Goal: Task Accomplishment & Management: Manage account settings

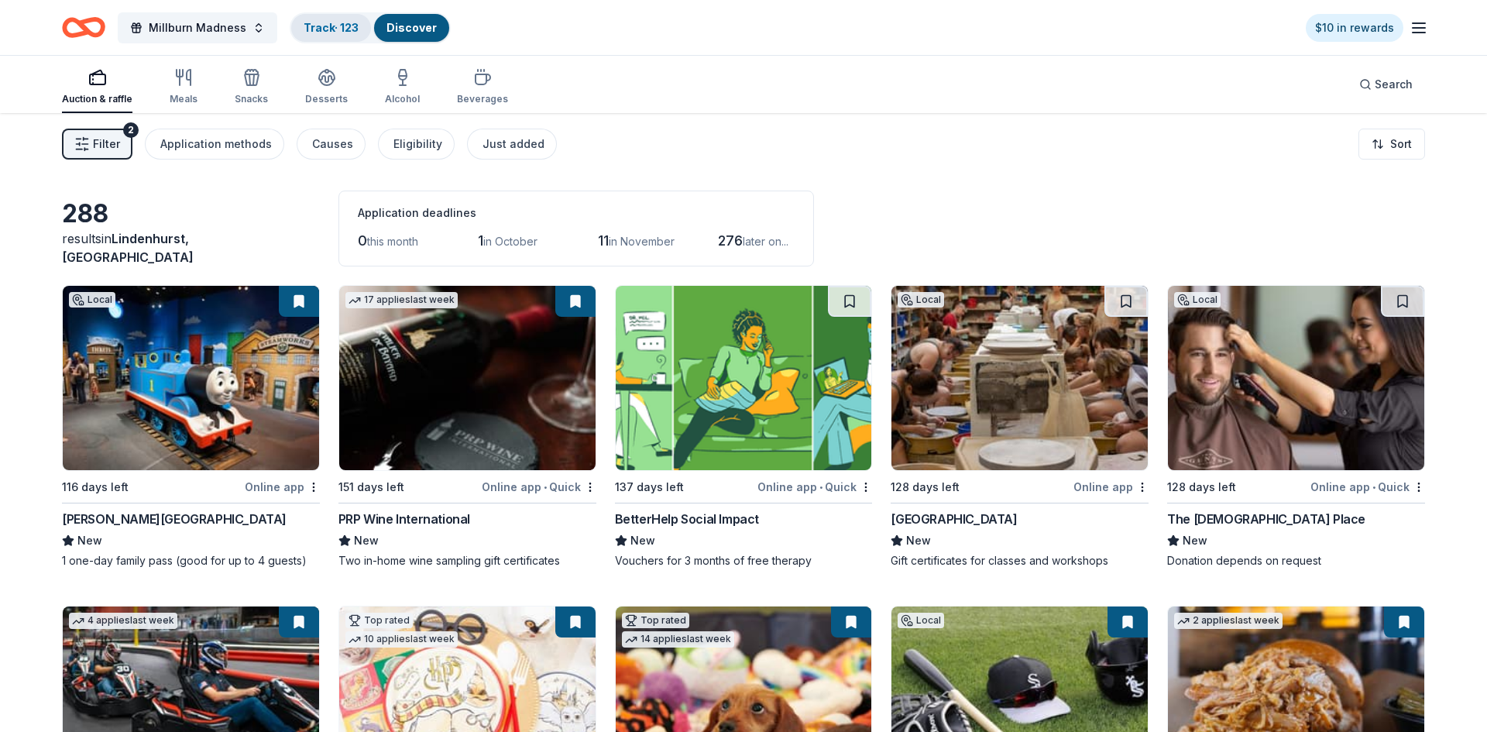
click at [321, 33] on link "Track · 123" at bounding box center [331, 27] width 55 height 13
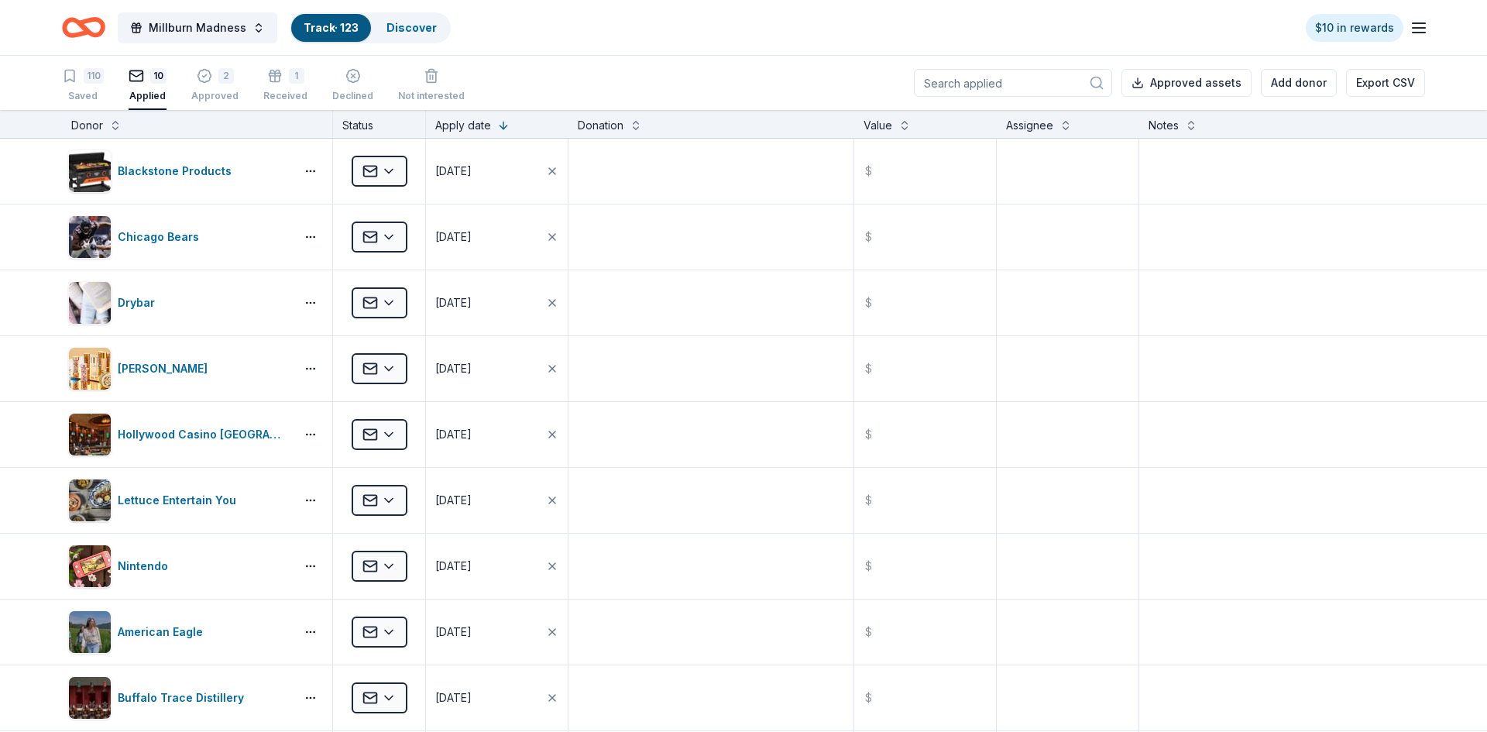
scroll to position [1, 0]
click at [411, 33] on link "Discover" at bounding box center [412, 27] width 50 height 13
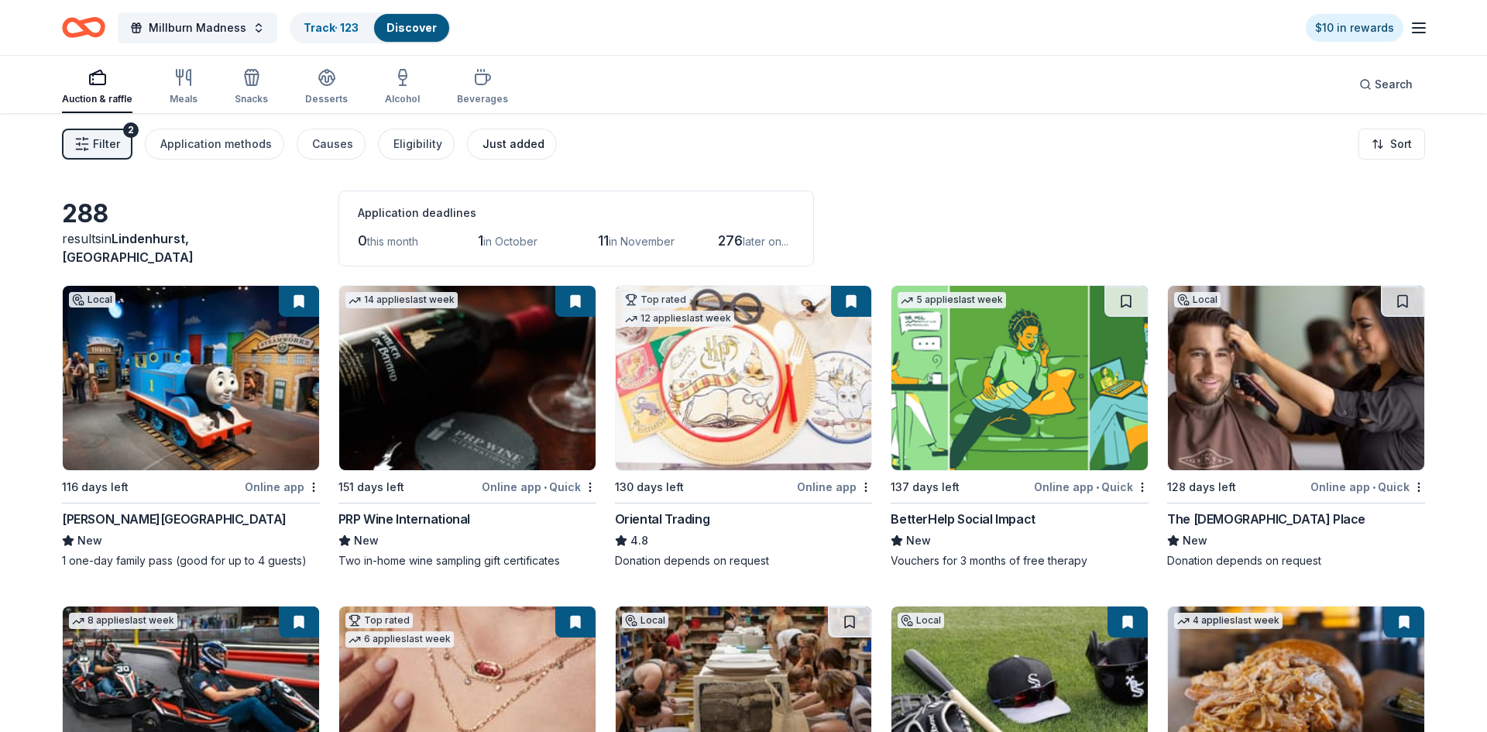
click at [483, 145] on div "Just added" at bounding box center [514, 144] width 62 height 19
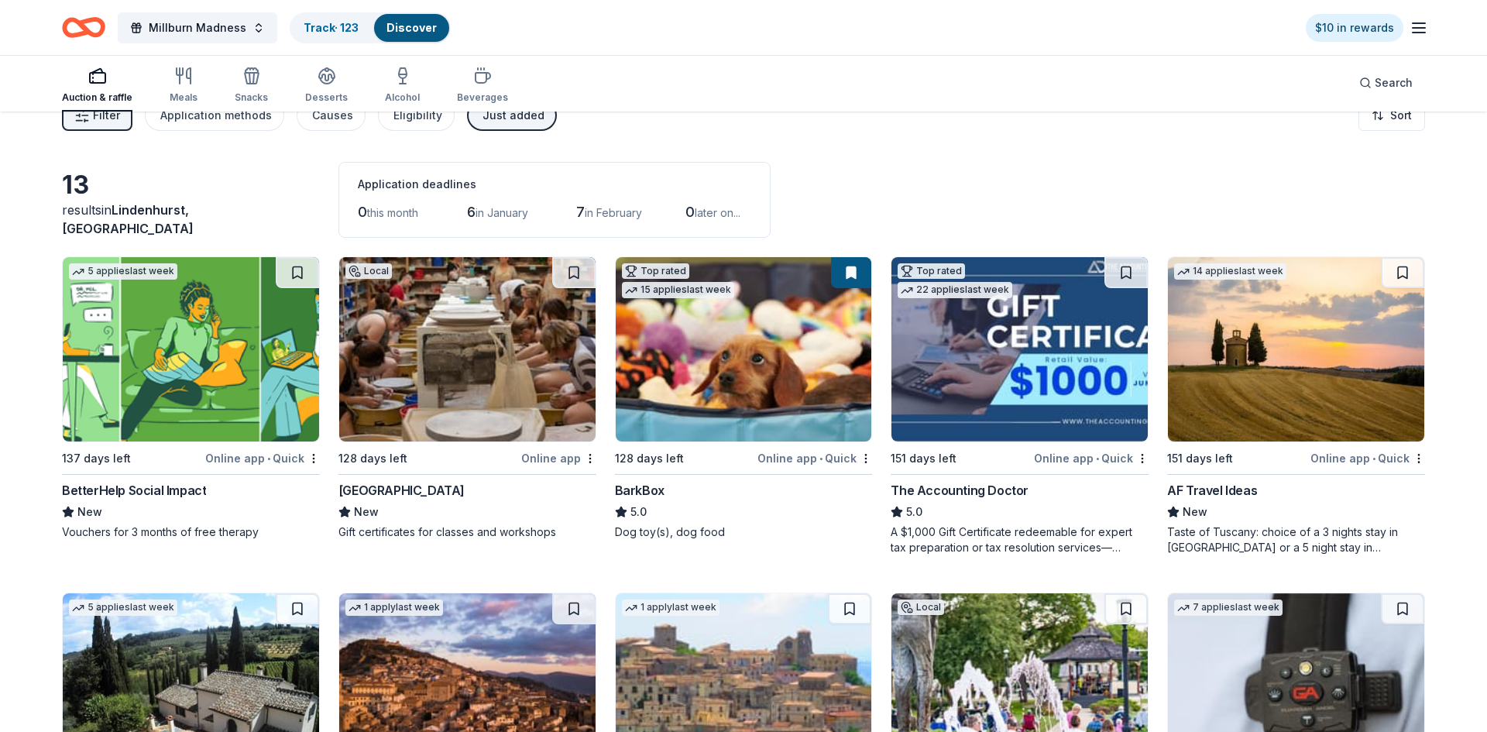
scroll to position [30, 0]
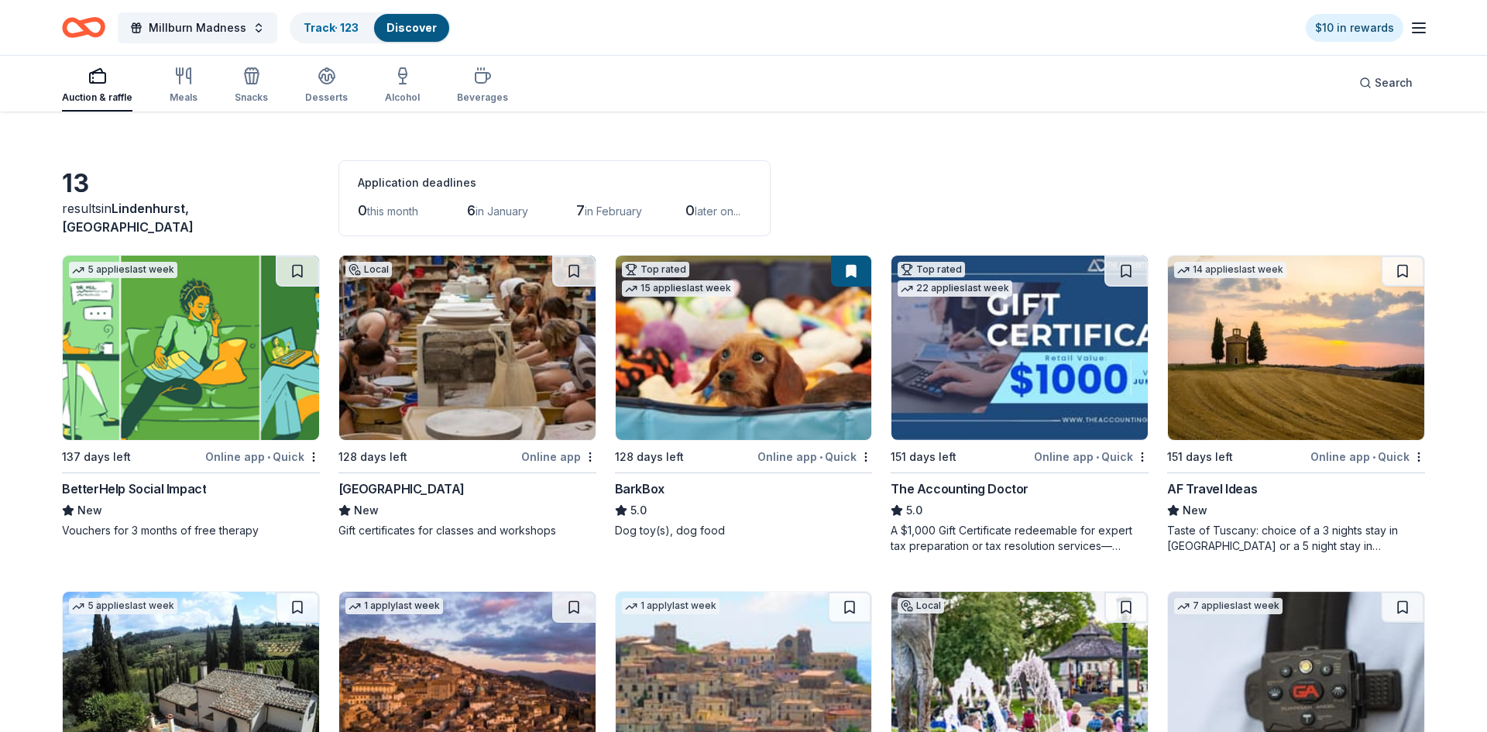
click at [1229, 401] on img at bounding box center [1296, 348] width 256 height 184
click at [328, 31] on link "Track · 123" at bounding box center [331, 27] width 55 height 13
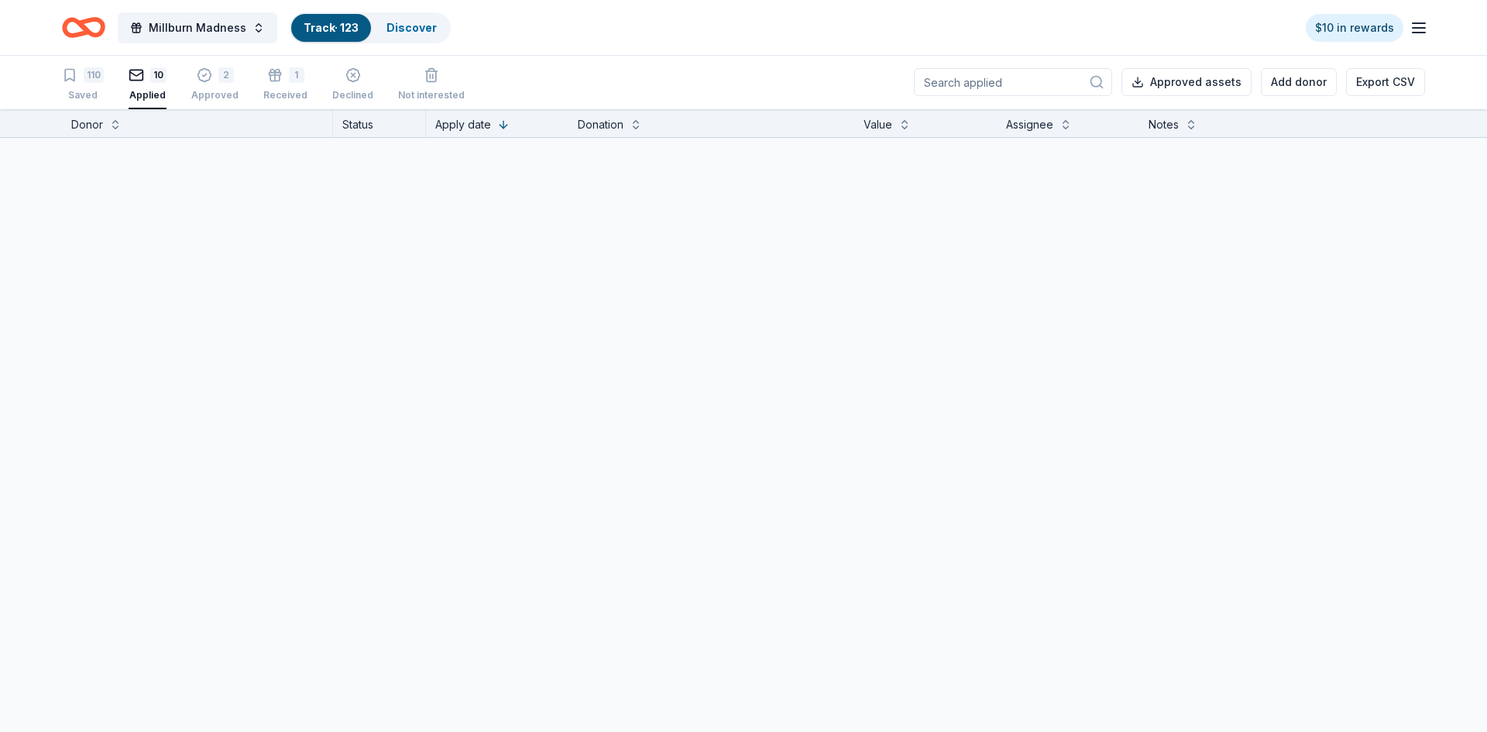
scroll to position [1, 0]
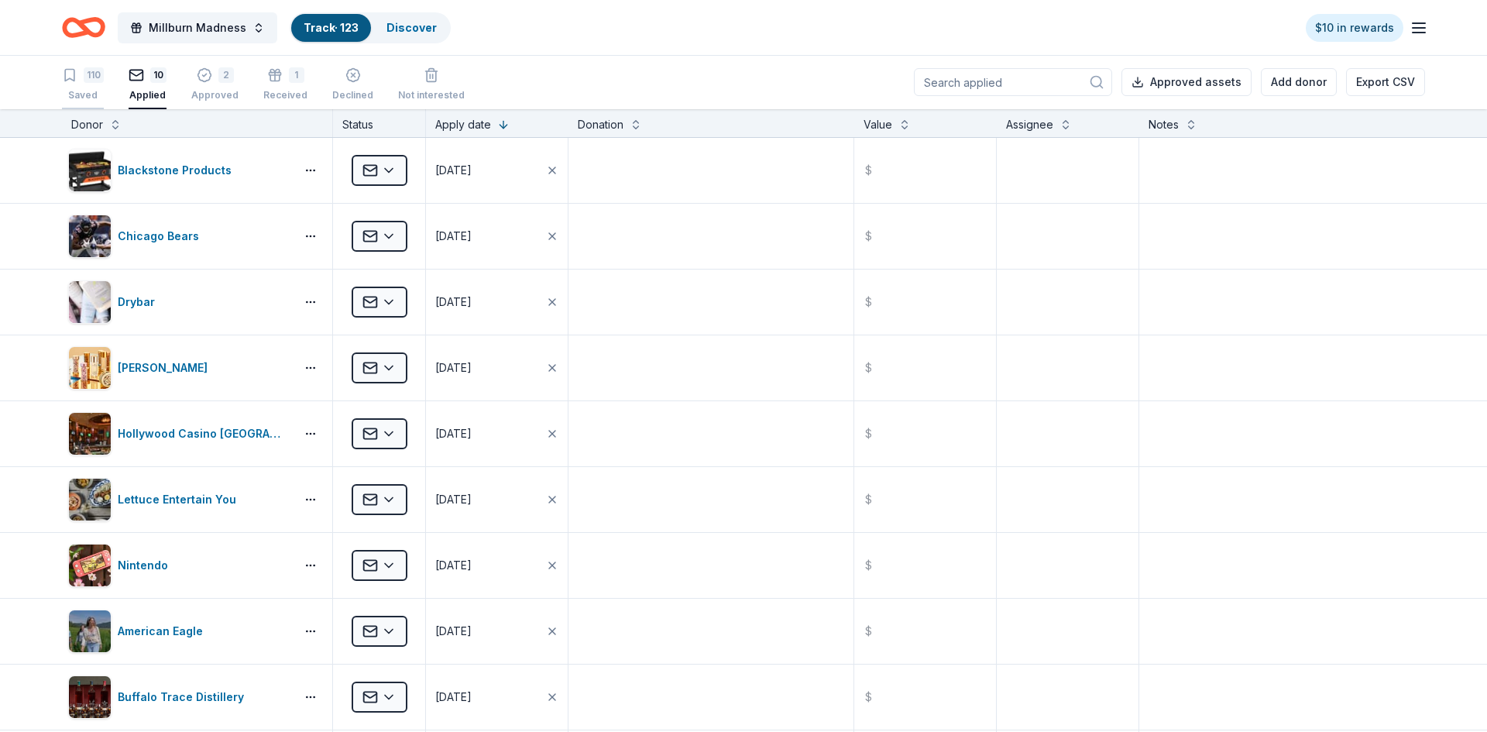
click at [82, 80] on div "110" at bounding box center [83, 74] width 42 height 15
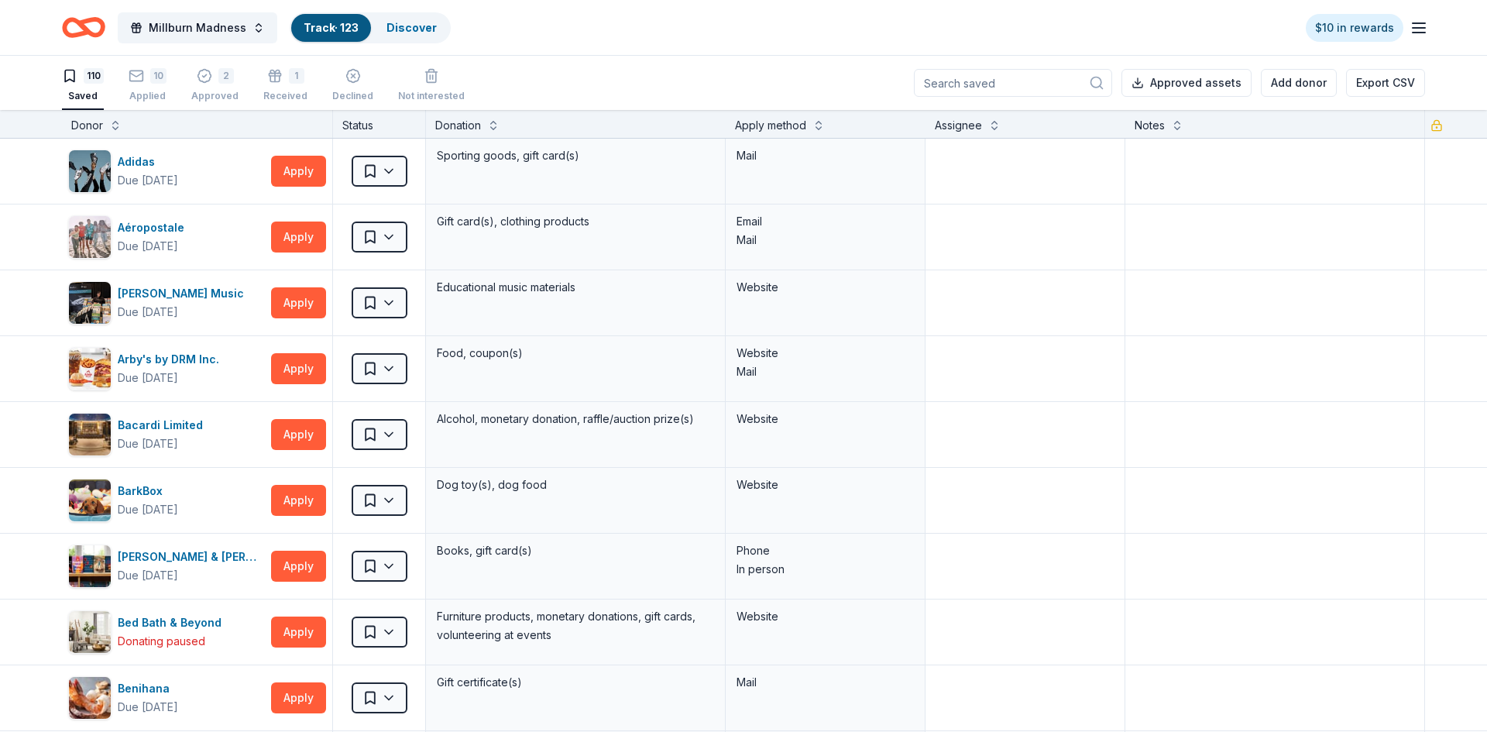
click at [119, 132] on div "Donor" at bounding box center [197, 125] width 252 height 19
click at [113, 127] on button at bounding box center [115, 123] width 12 height 15
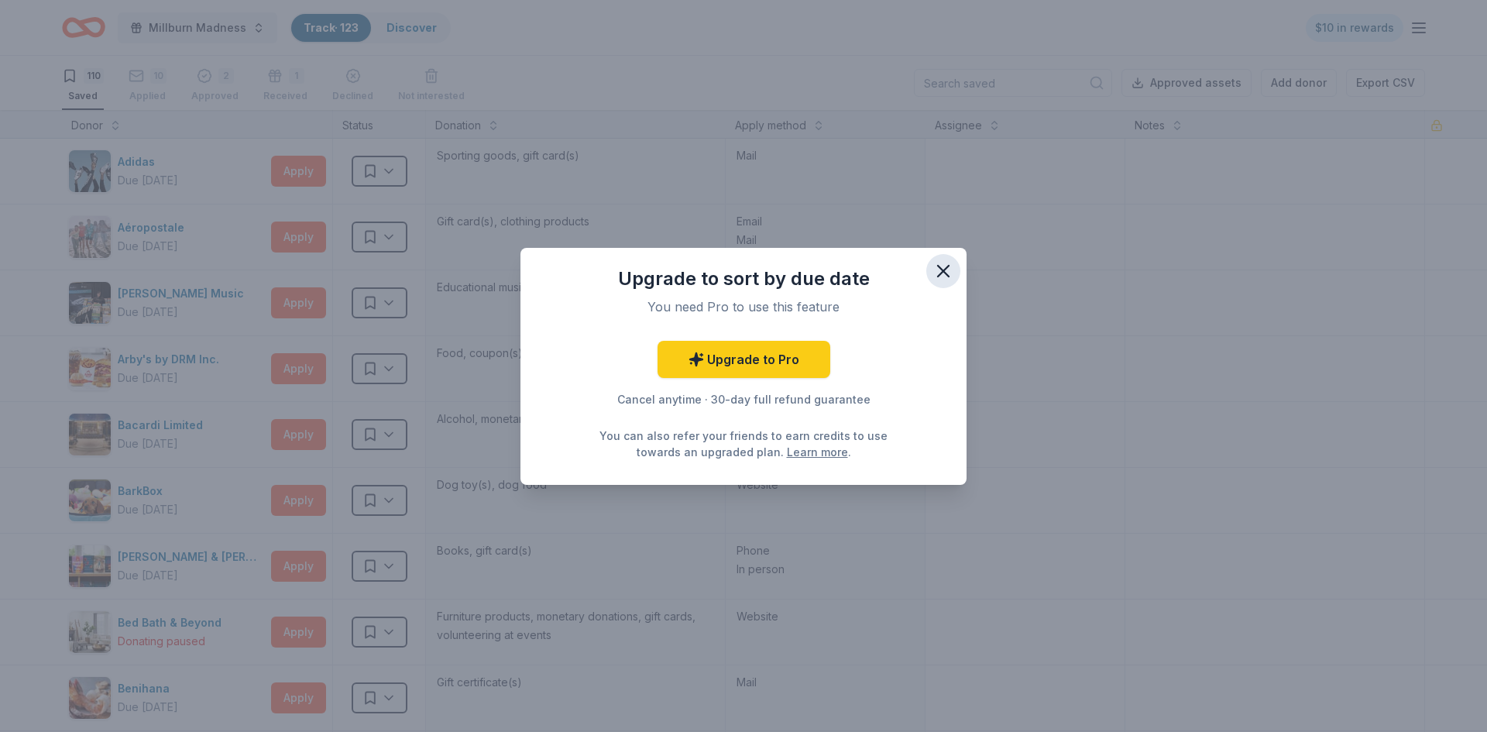
click at [945, 268] on icon "button" at bounding box center [943, 271] width 11 height 11
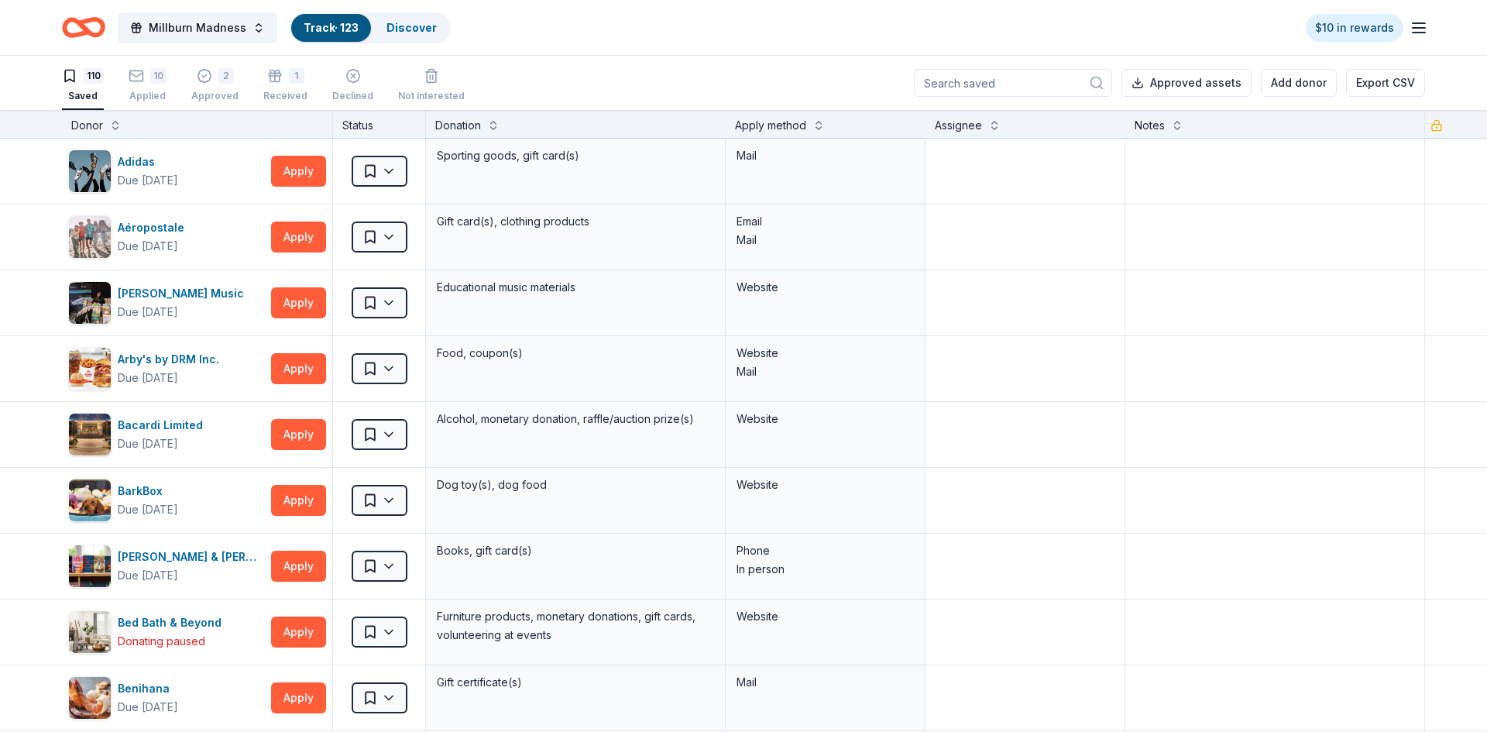
scroll to position [1, 0]
drag, startPoint x: 1088, startPoint y: 578, endPoint x: 1086, endPoint y: 352, distance: 225.4
click at [1086, 352] on textarea at bounding box center [1025, 368] width 196 height 62
